Goal: Task Accomplishment & Management: Manage account settings

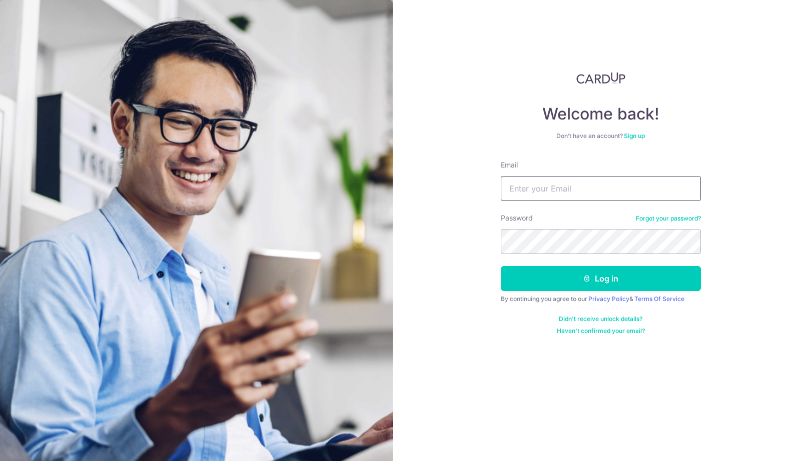
click at [552, 191] on input "Email" at bounding box center [601, 188] width 200 height 25
type input "[EMAIL_ADDRESS][DOMAIN_NAME]"
click at [501, 266] on button "Log in" at bounding box center [601, 278] width 200 height 25
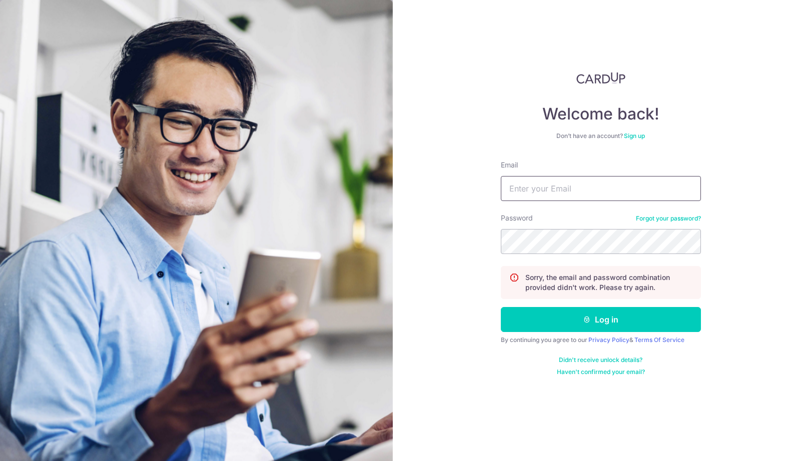
click at [607, 189] on input "Email" at bounding box center [601, 188] width 200 height 25
type input "[EMAIL_ADDRESS][DOMAIN_NAME]"
click at [501, 307] on button "Log in" at bounding box center [601, 319] width 200 height 25
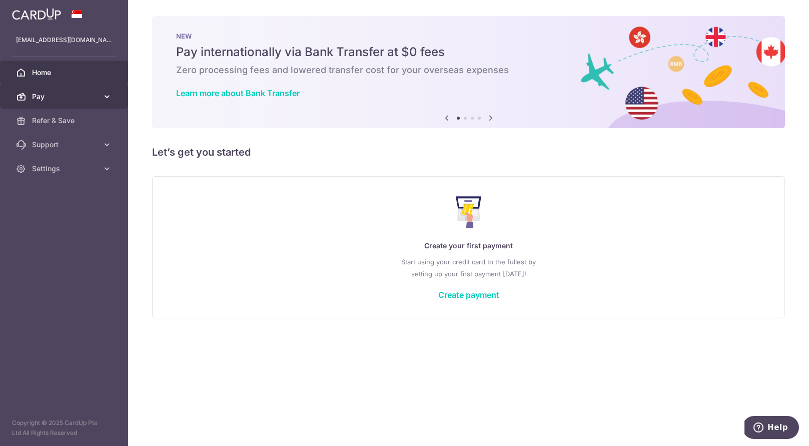
click at [57, 103] on link "Pay" at bounding box center [64, 97] width 128 height 24
